Goal: Task Accomplishment & Management: Complete application form

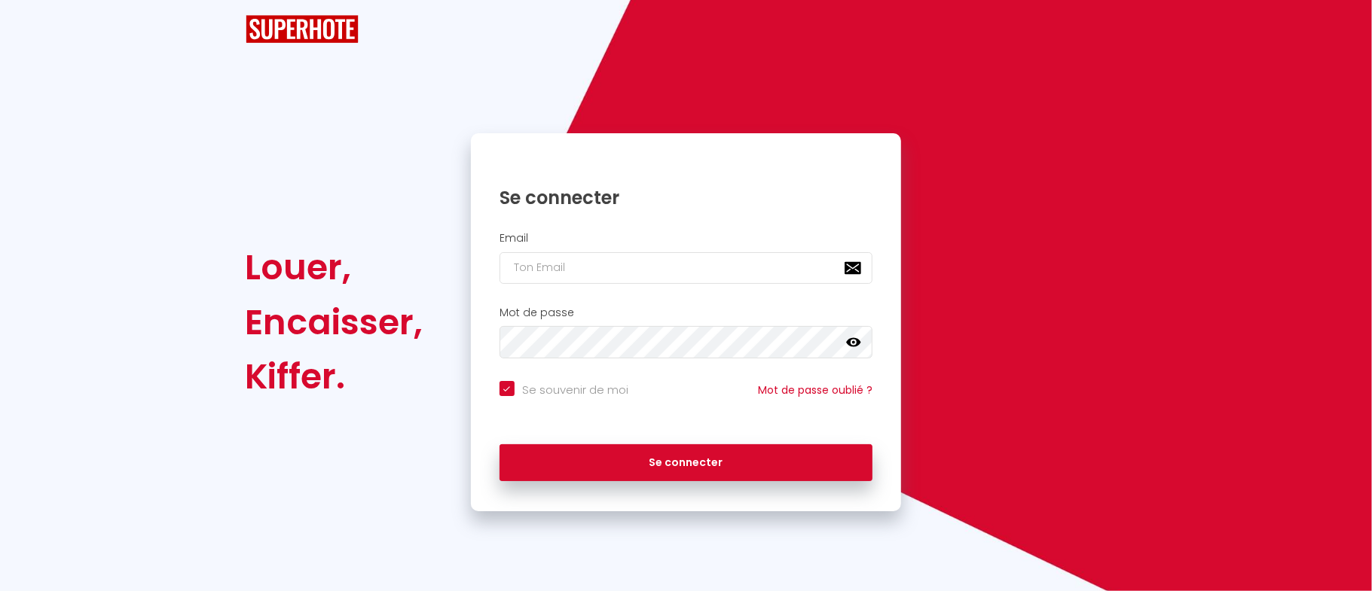
checkbox input "true"
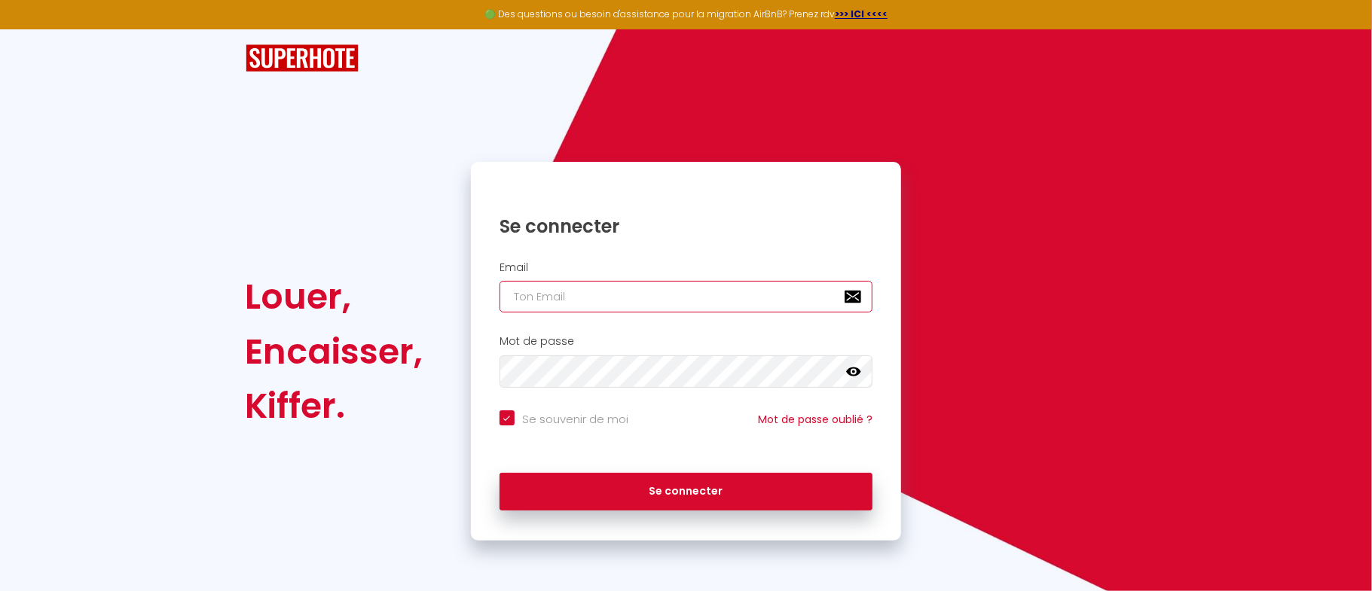
click at [565, 305] on input "email" at bounding box center [686, 297] width 374 height 32
type input "S"
checkbox input "true"
type input "SA"
checkbox input "true"
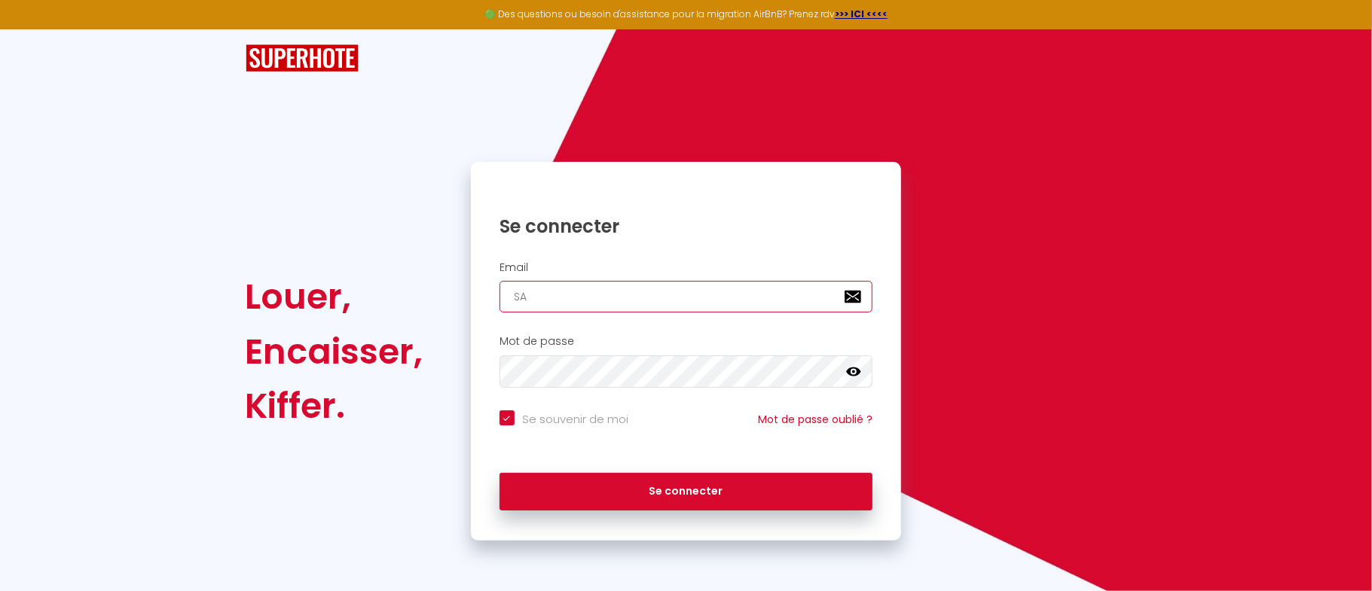
type input "S"
checkbox input "true"
type input "s"
checkbox input "true"
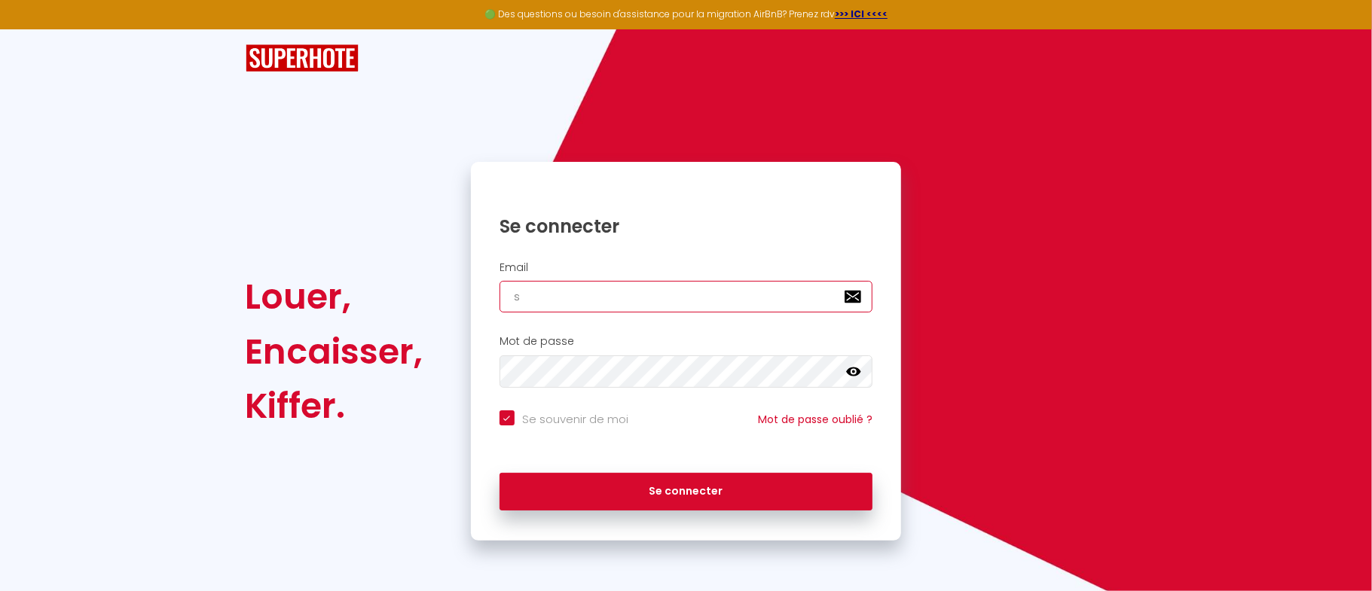
type input "sa"
checkbox input "true"
type input "san"
checkbox input "true"
type input "sanc"
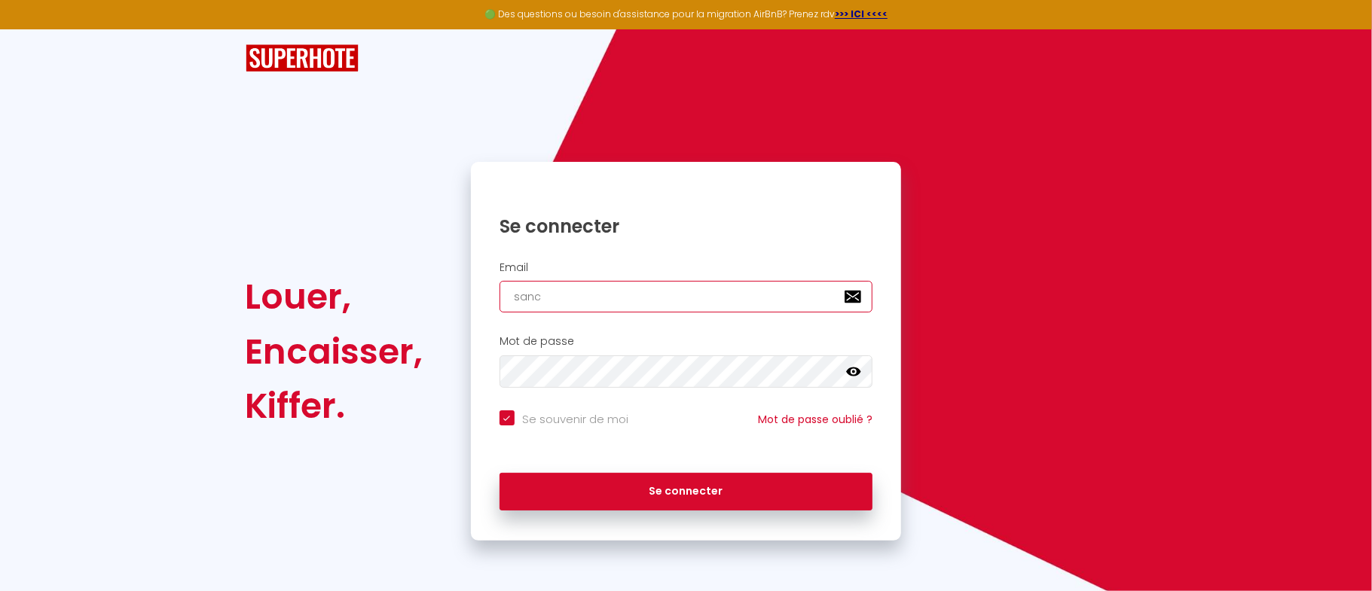
checkbox input "true"
type input "sanct"
checkbox input "true"
type input "sanctu"
checkbox input "true"
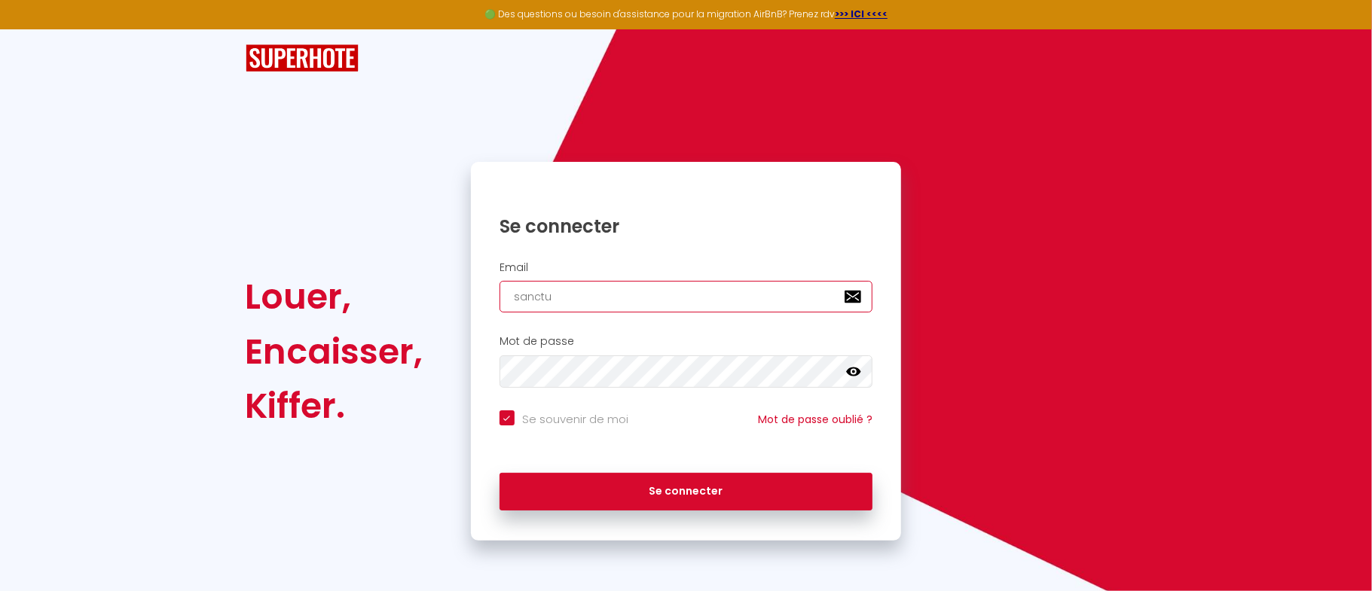
type input "sanctu"
